Goal: Information Seeking & Learning: Learn about a topic

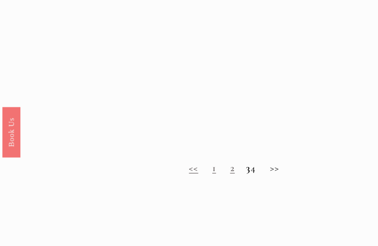
scroll to position [515, 0]
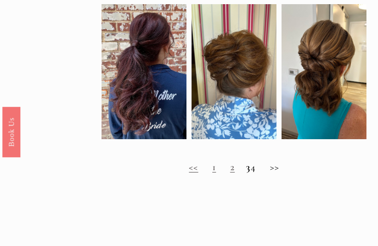
click at [280, 173] on h2 "<< 1 2 3 4 >>" at bounding box center [235, 167] width 266 height 12
click at [212, 169] on link "1" at bounding box center [214, 167] width 4 height 12
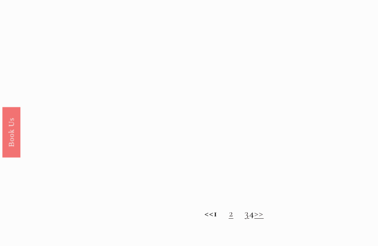
scroll to position [493, 0]
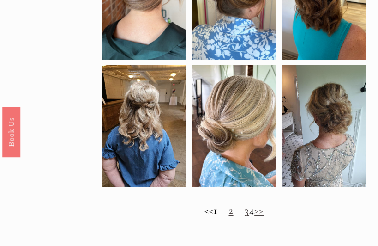
click at [264, 216] on link ">>" at bounding box center [258, 210] width 9 height 12
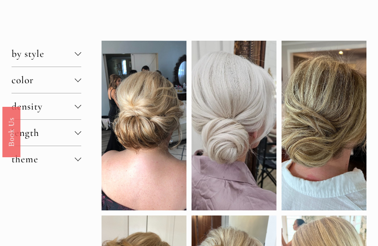
scroll to position [60, 0]
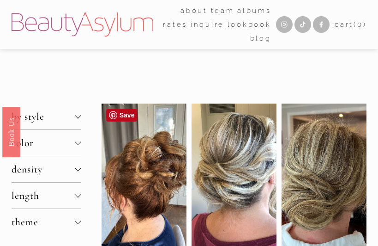
click at [152, 186] on div at bounding box center [144, 187] width 85 height 169
click at [150, 170] on div at bounding box center [144, 187] width 85 height 169
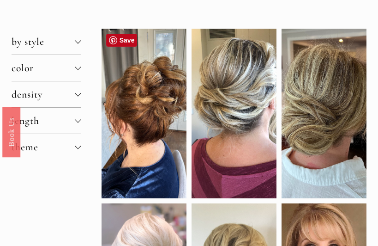
scroll to position [74, 0]
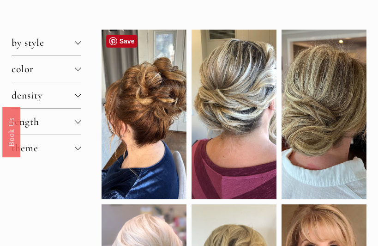
click at [145, 144] on div at bounding box center [144, 114] width 85 height 169
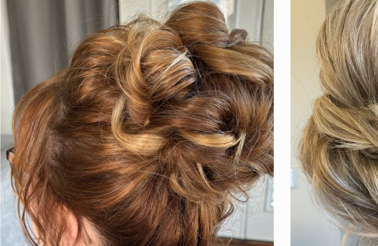
scroll to position [36, 0]
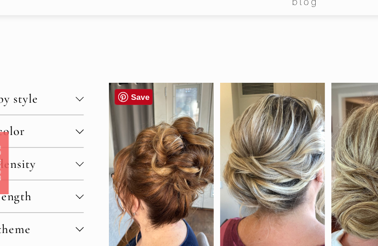
click at [126, 119] on div at bounding box center [144, 151] width 85 height 169
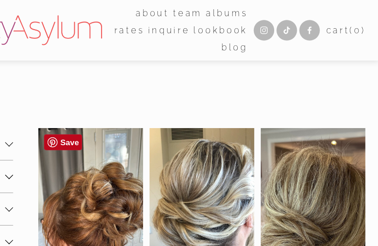
scroll to position [0, 0]
